Goal: Find specific page/section: Find specific page/section

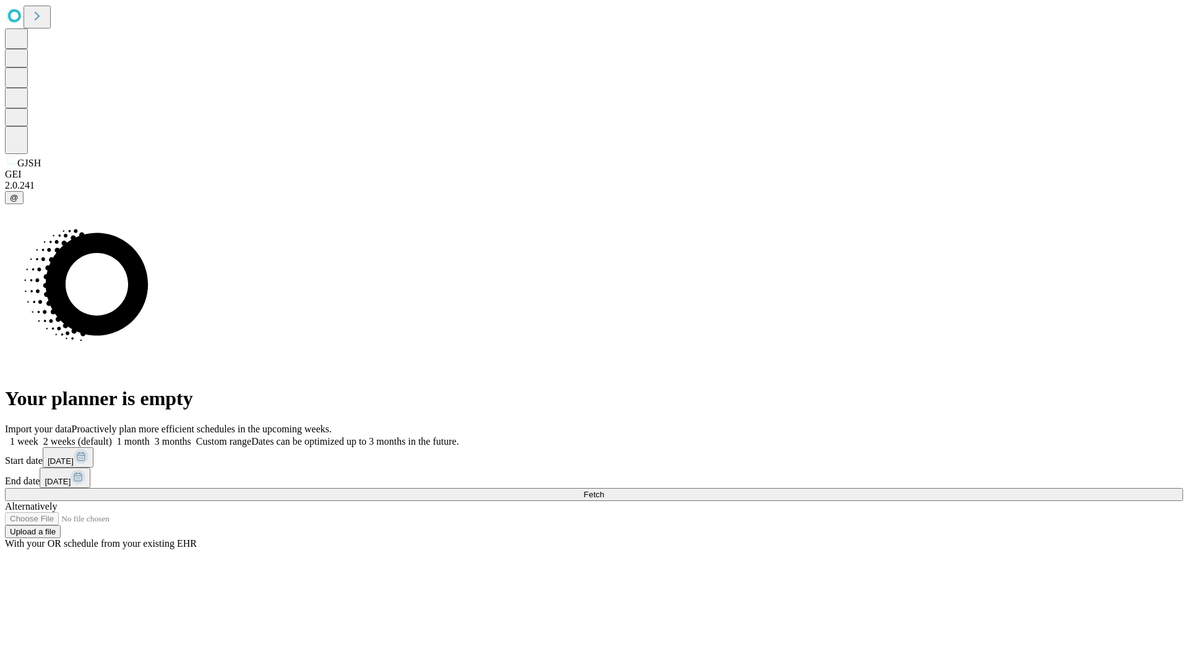
click at [604, 490] on span "Fetch" at bounding box center [593, 494] width 20 height 9
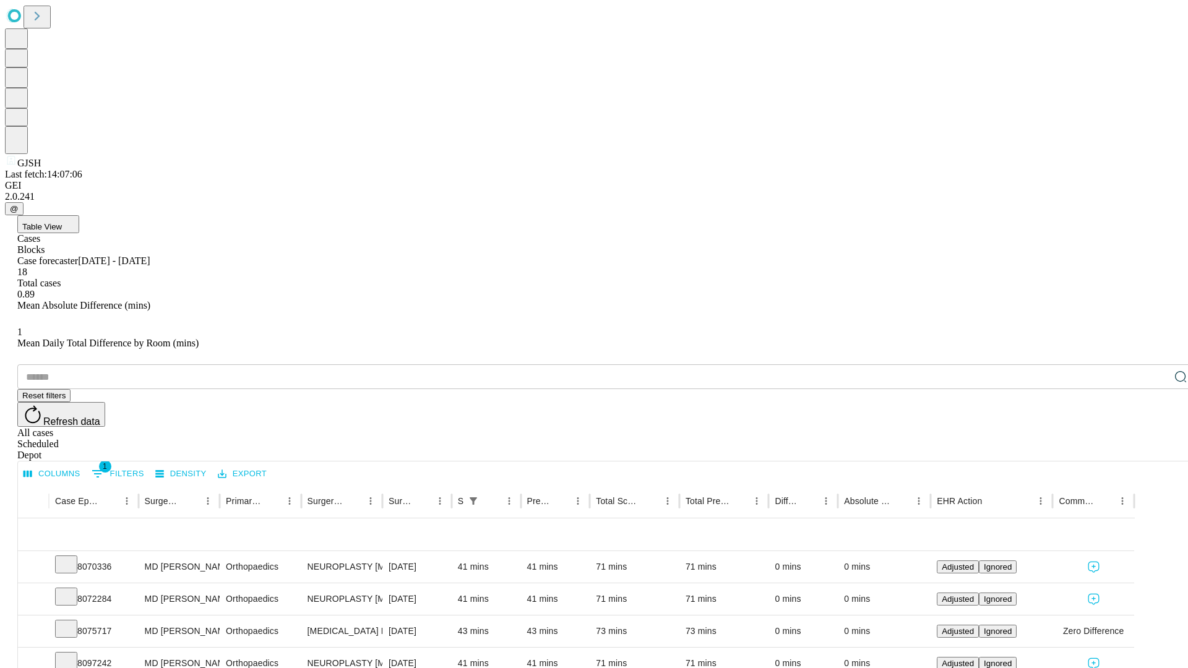
scroll to position [41, 0]
click at [72, 557] on icon at bounding box center [66, 563] width 12 height 12
